Goal: Task Accomplishment & Management: Use online tool/utility

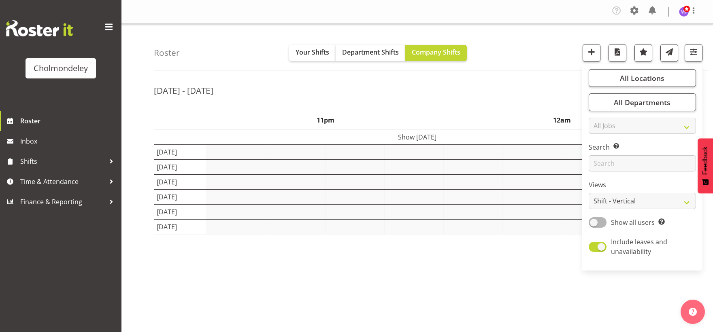
select select "shift"
click at [604, 223] on span at bounding box center [598, 222] width 18 height 10
click at [594, 223] on input "Show all users Show only rostered employees" at bounding box center [591, 222] width 5 height 5
checkbox input "true"
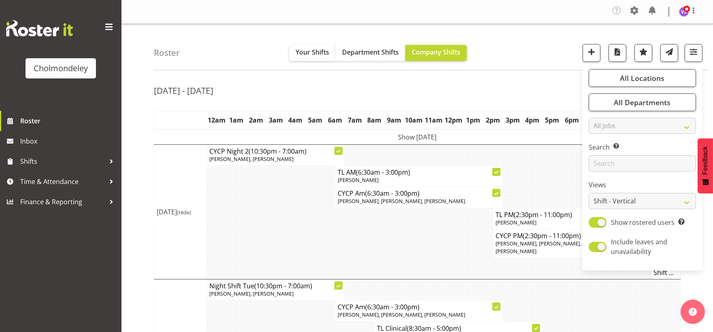
click at [536, 65] on div "Roster Your Shifts Department Shifts Company Shifts All Locations [GEOGRAPHIC_D…" at bounding box center [431, 47] width 555 height 47
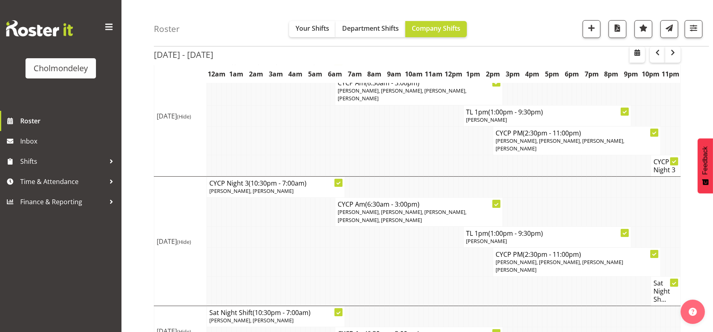
scroll to position [370, 0]
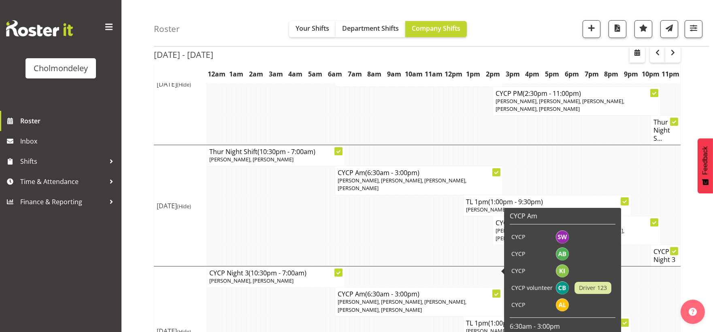
click at [293, 317] on td at bounding box center [293, 327] width 5 height 21
